Goal: Browse casually

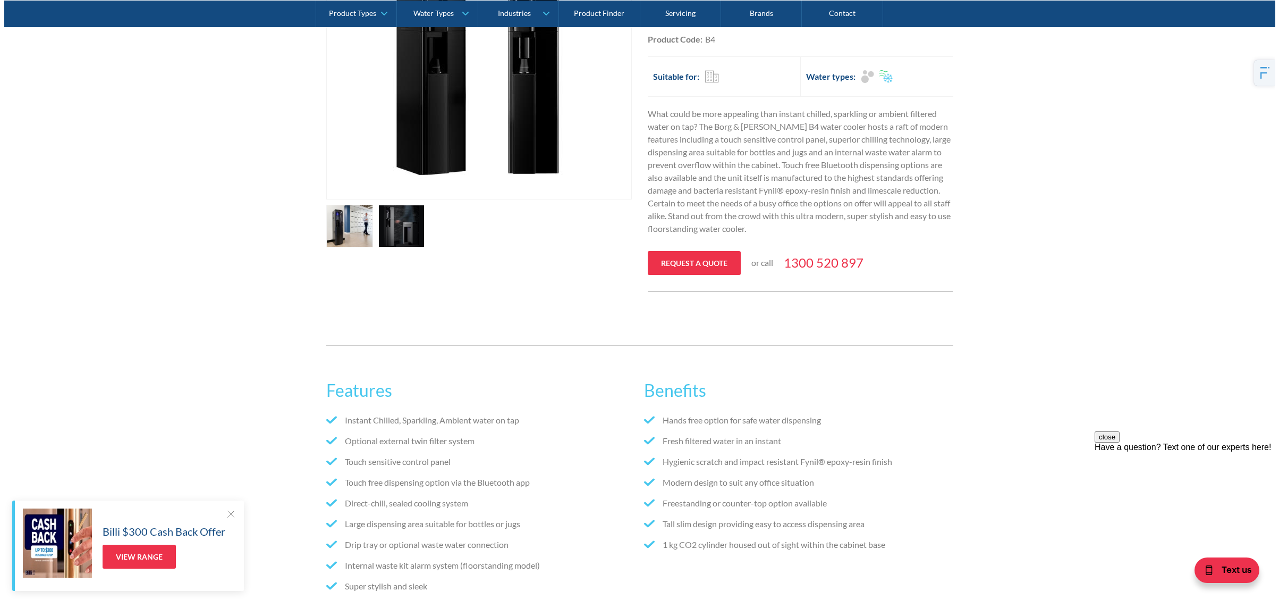
scroll to position [53, 0]
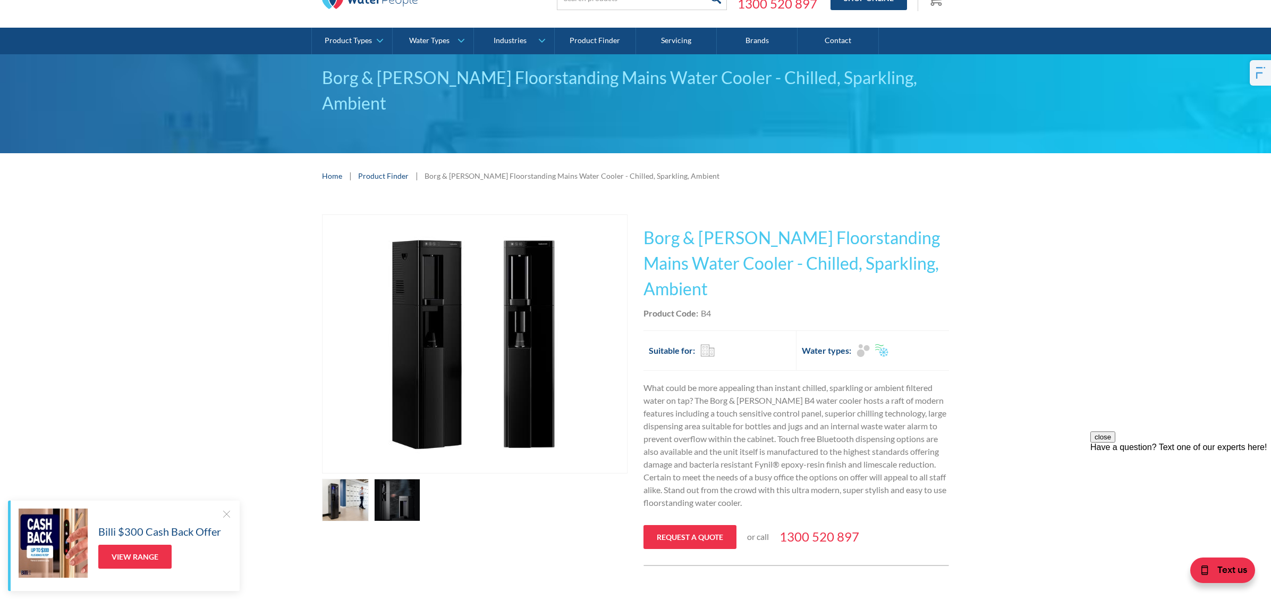
click at [343, 478] on link "open lightbox" at bounding box center [345, 499] width 47 height 43
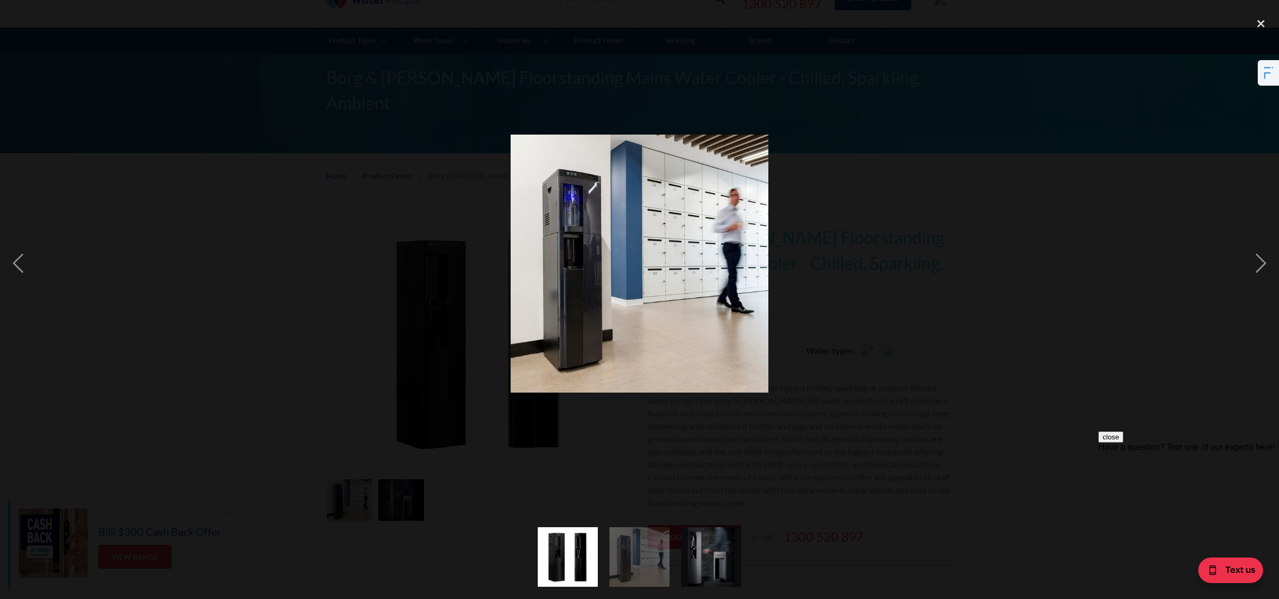
click at [621, 552] on img "show item 2 of 3" at bounding box center [640, 557] width 60 height 60
click at [696, 554] on img "show item 3 of 3" at bounding box center [711, 557] width 60 height 60
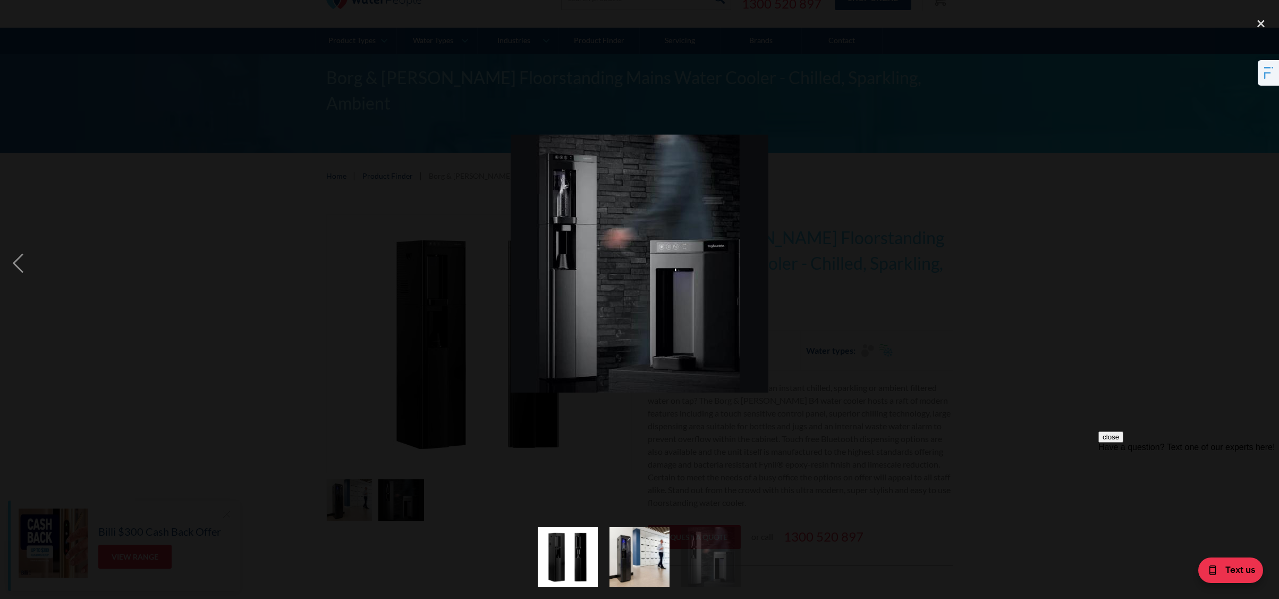
click at [578, 549] on img "show item 1 of 3" at bounding box center [568, 557] width 60 height 60
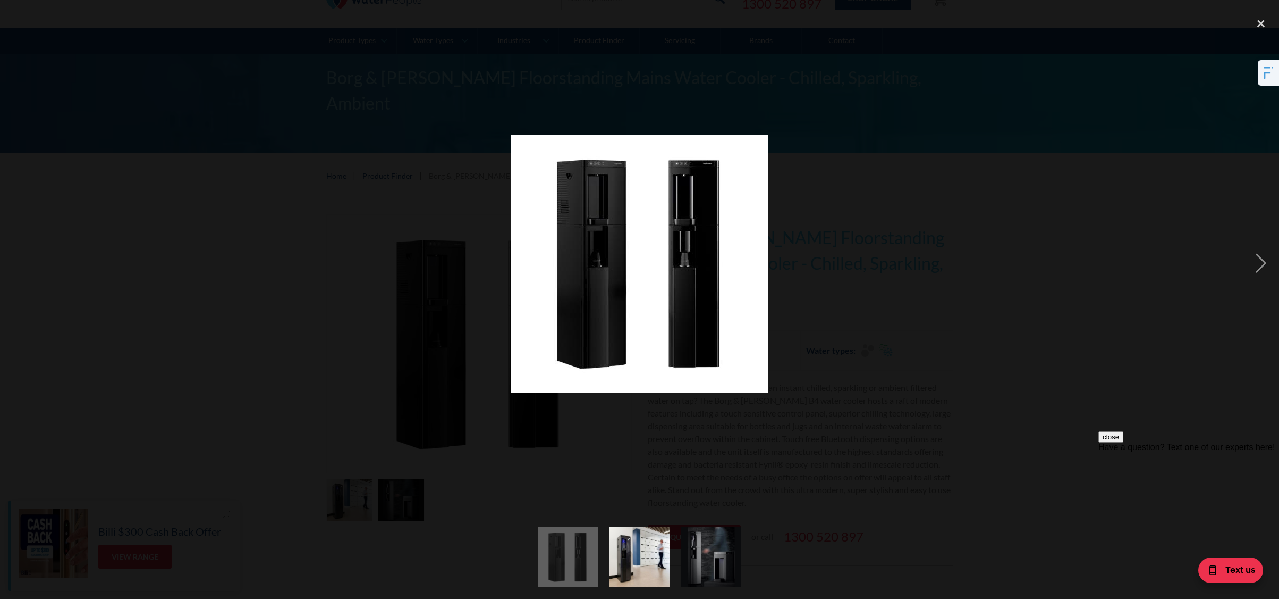
click at [651, 555] on img "show item 2 of 3" at bounding box center [640, 557] width 60 height 60
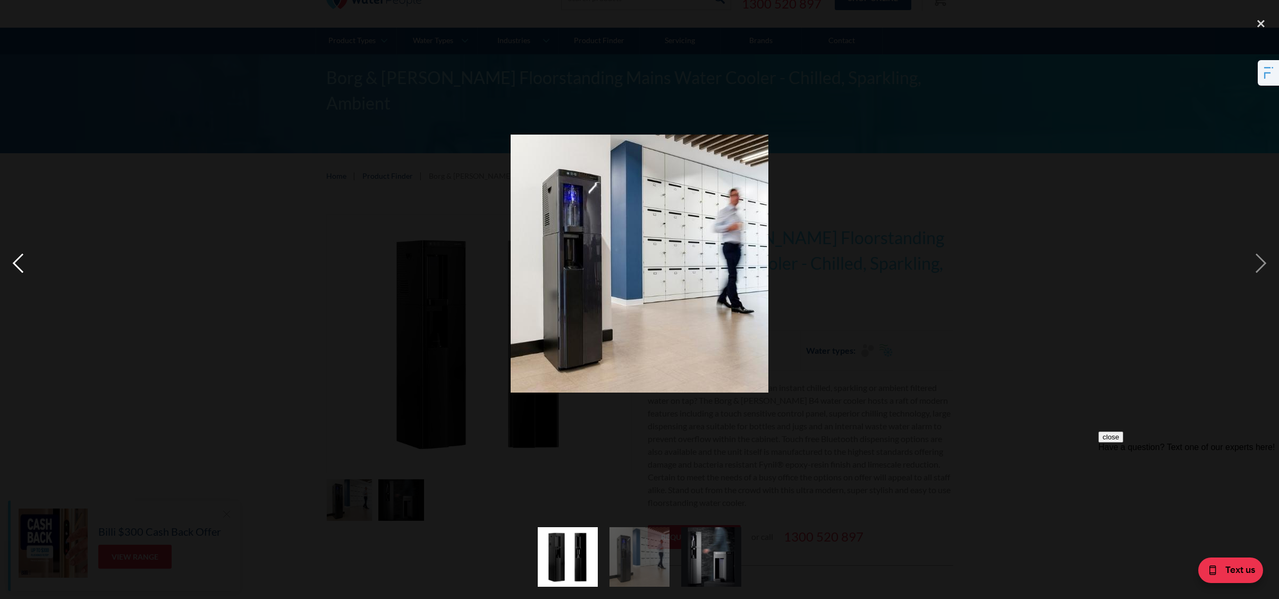
click at [14, 266] on div "previous image" at bounding box center [18, 263] width 36 height 503
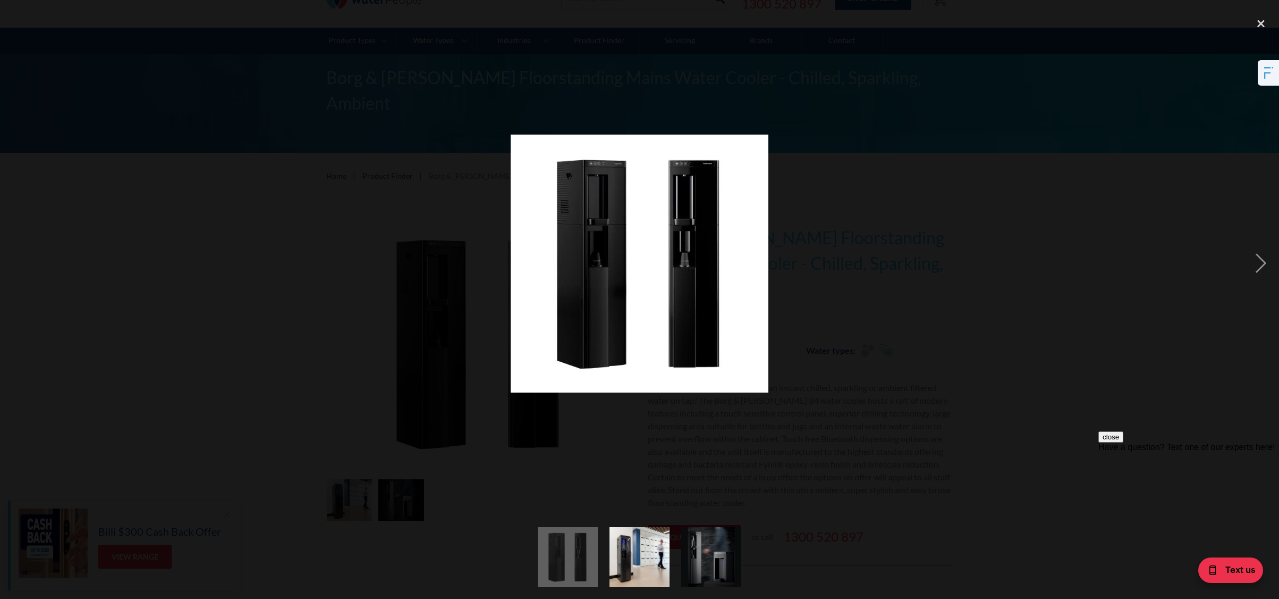
click at [14, 266] on div "previous image" at bounding box center [18, 263] width 36 height 503
